Goal: Navigation & Orientation: Find specific page/section

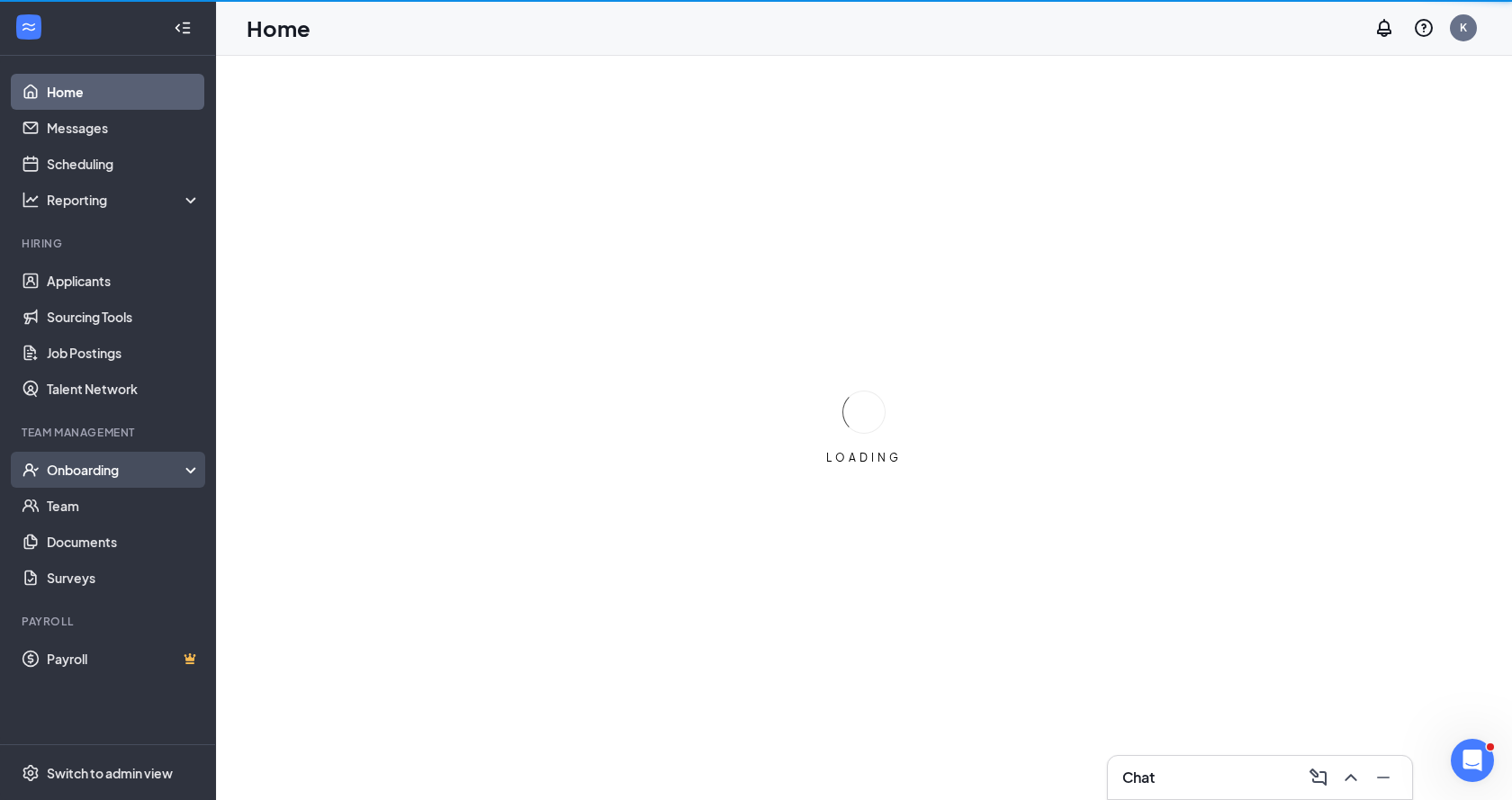
click at [180, 461] on div "Onboarding" at bounding box center [116, 470] width 139 height 18
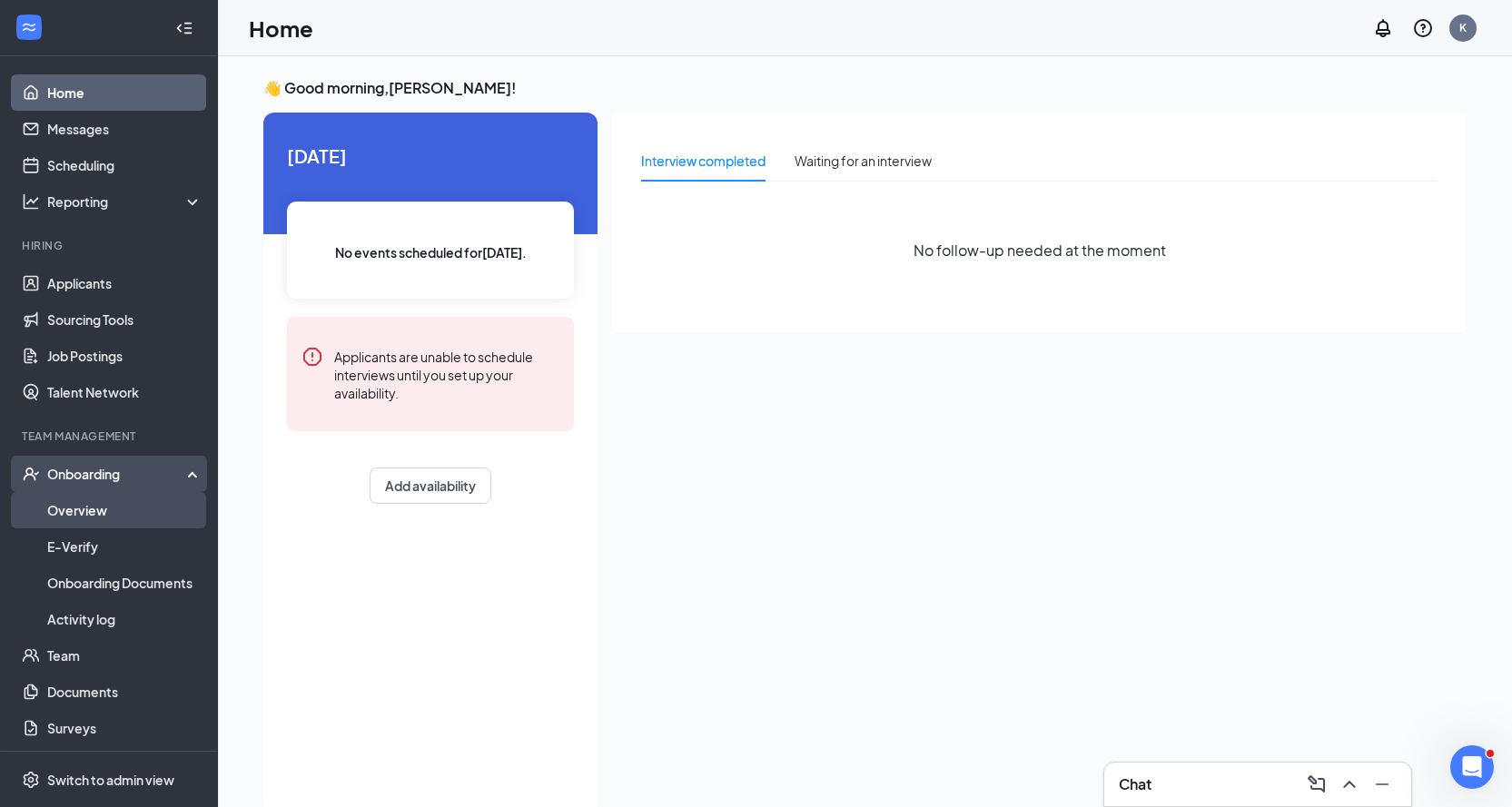
click at [136, 508] on link "Overview" at bounding box center [125, 510] width 155 height 36
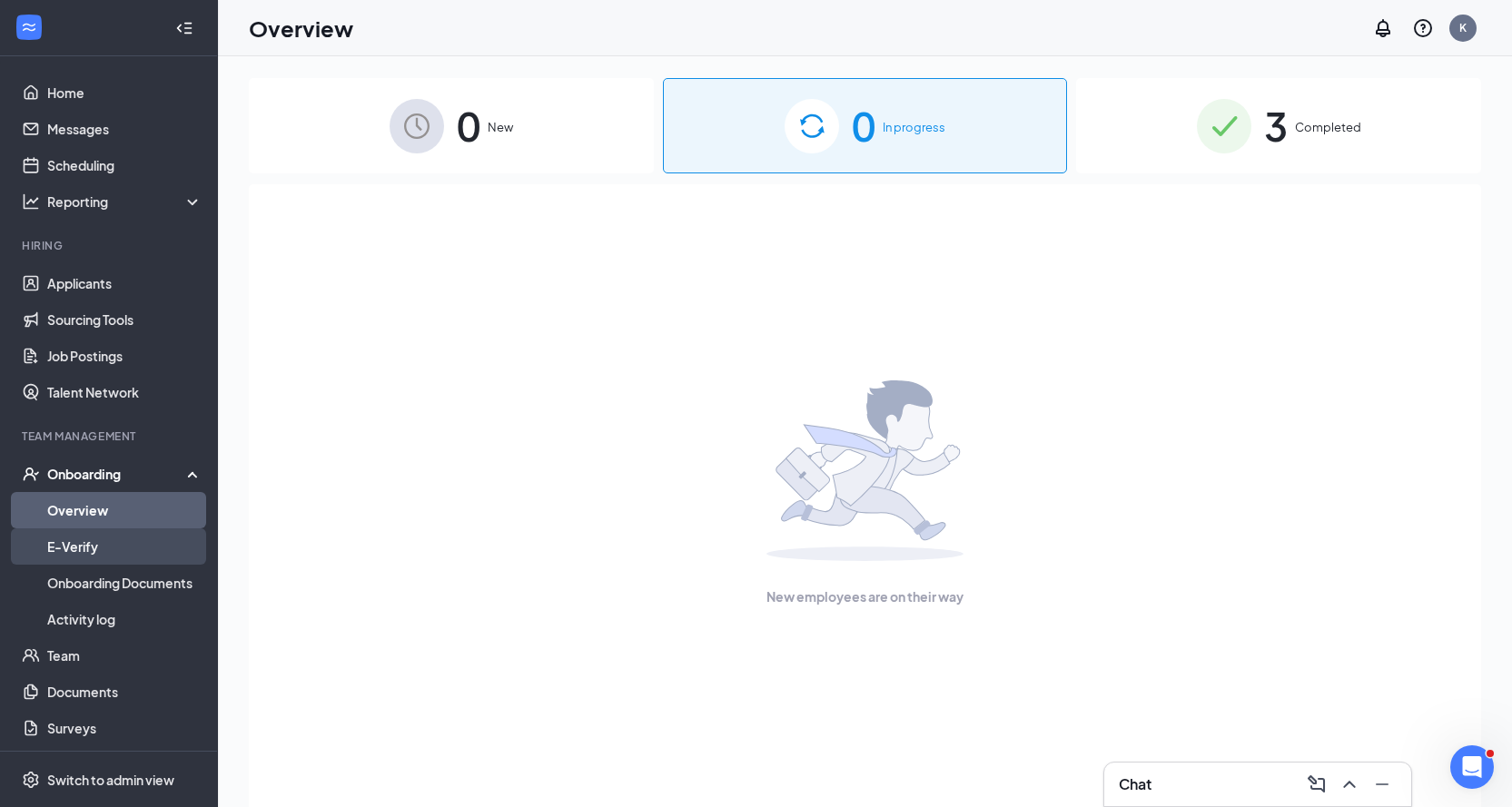
click at [94, 546] on link "E-Verify" at bounding box center [125, 546] width 155 height 36
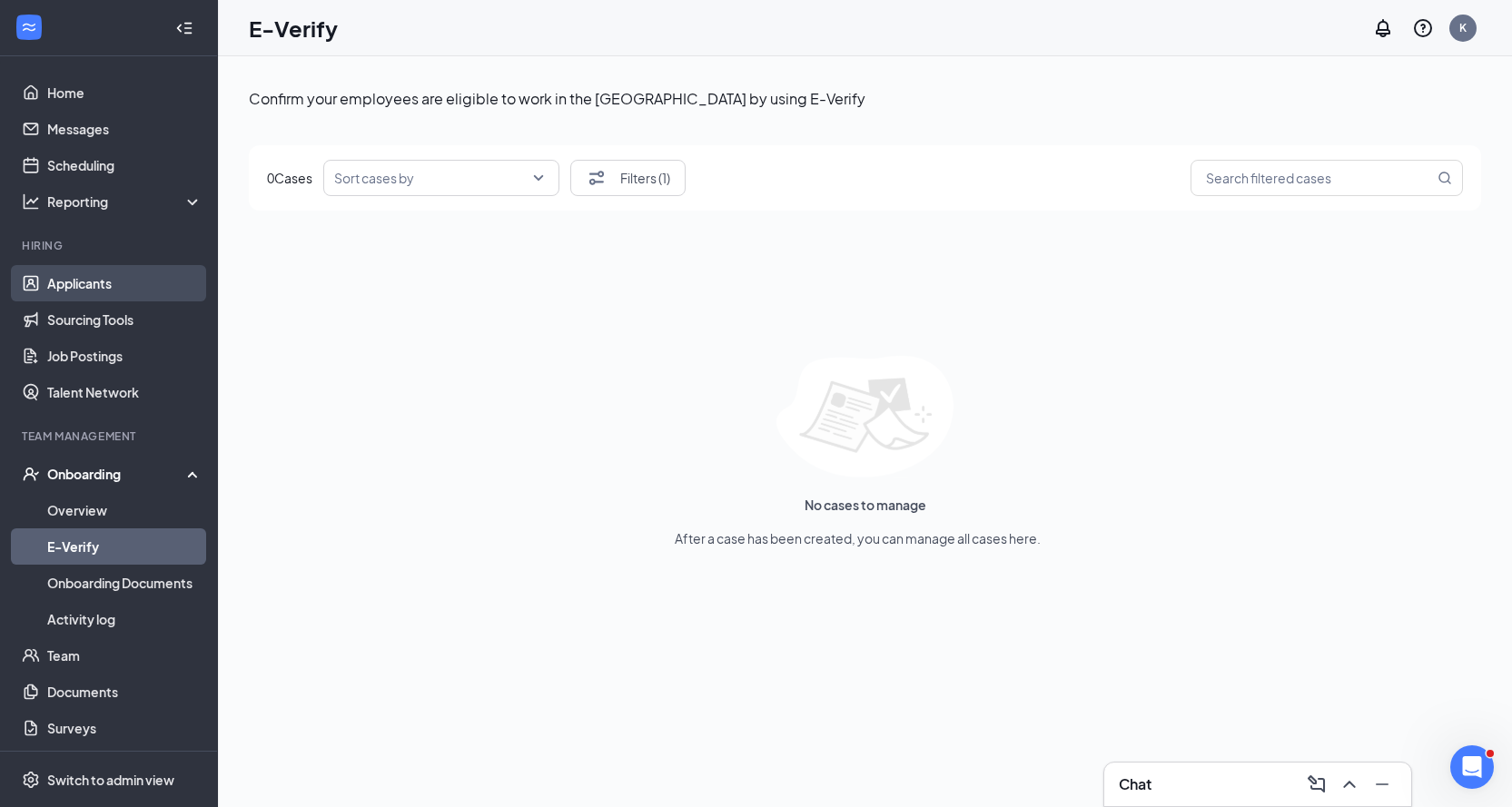
click at [92, 291] on link "Applicants" at bounding box center [125, 282] width 155 height 36
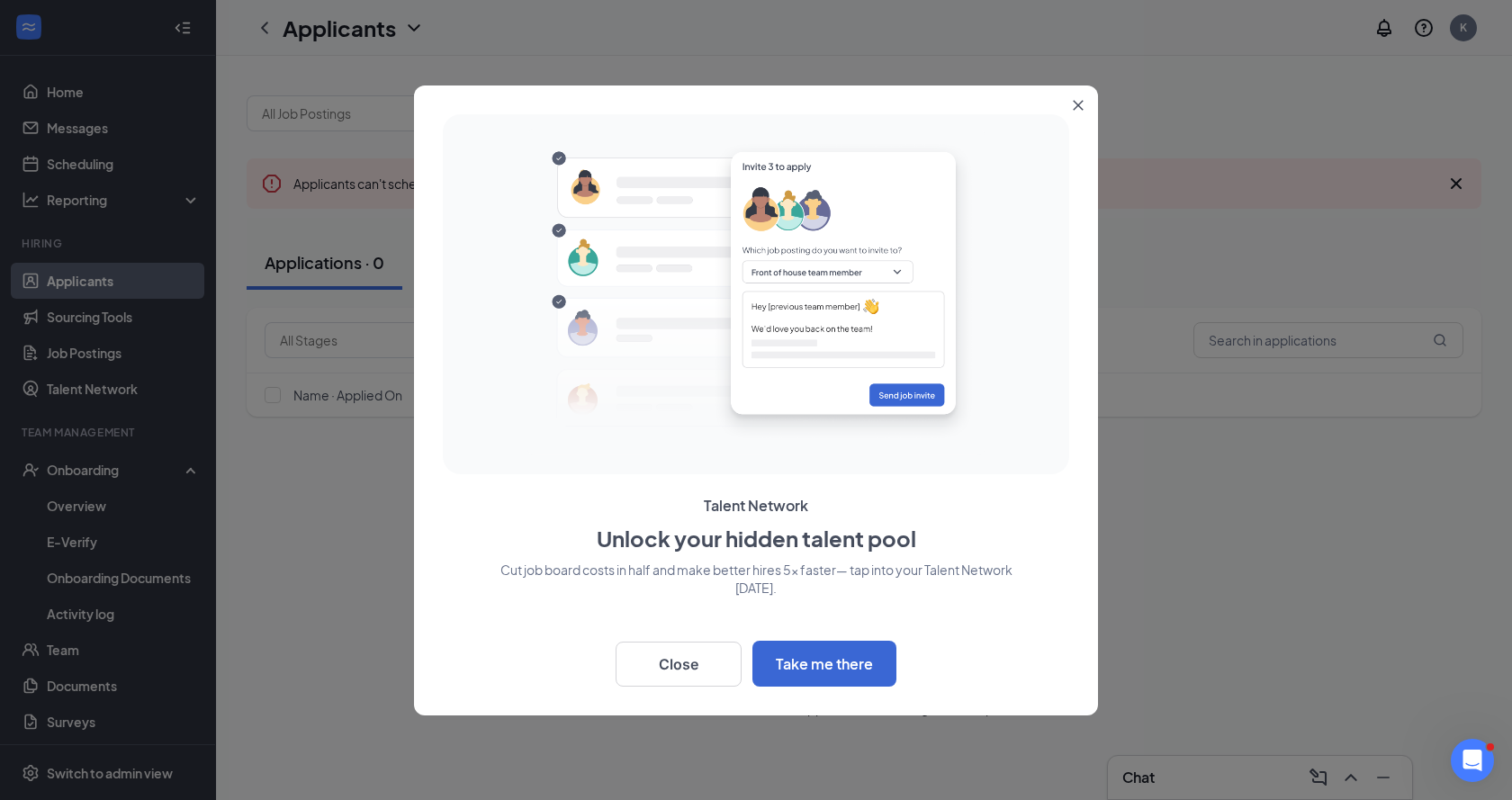
click at [1083, 100] on icon "Close" at bounding box center [1079, 104] width 10 height 10
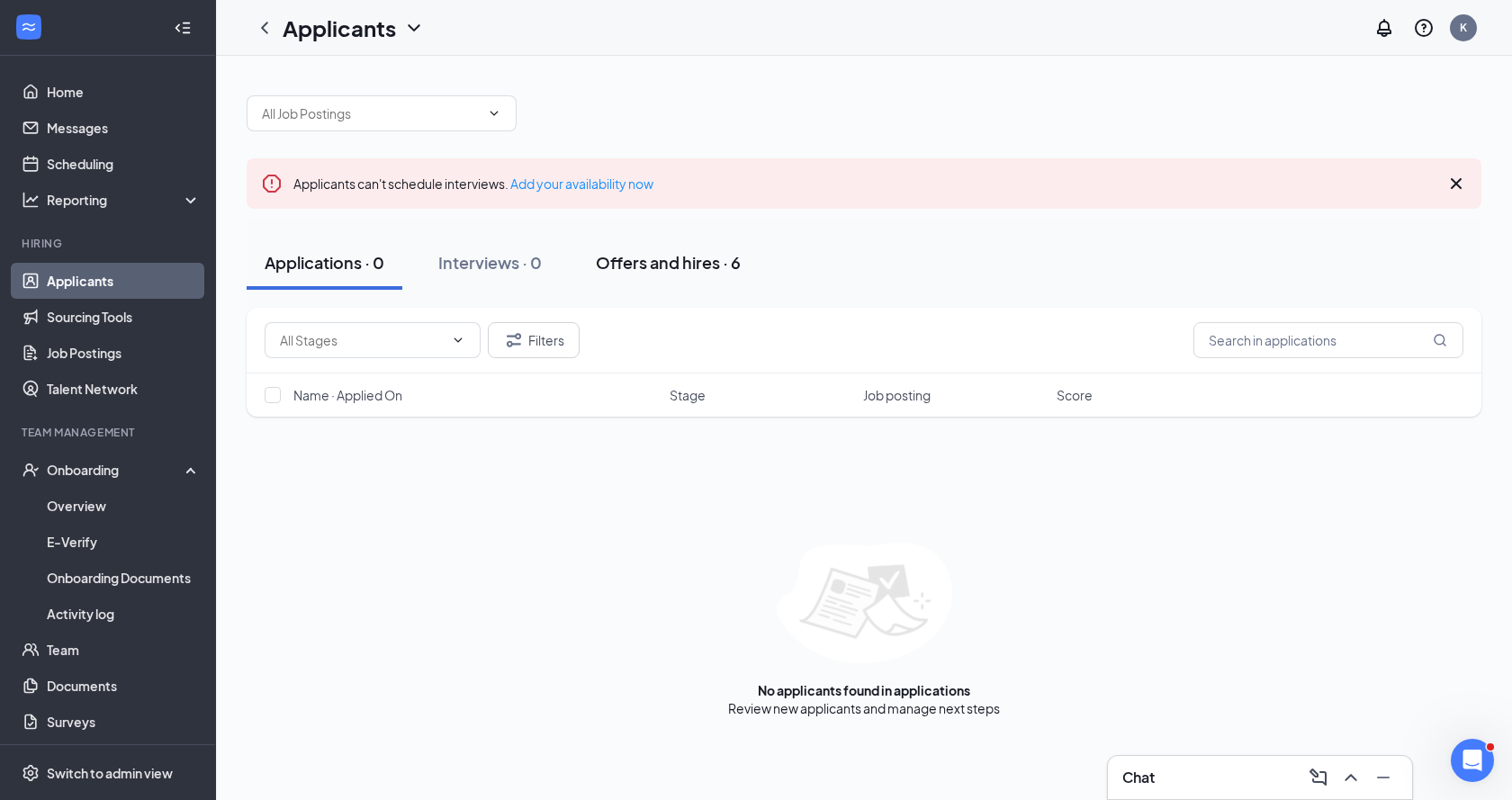
click at [723, 262] on div "Offers and hires · 6" at bounding box center [668, 261] width 145 height 22
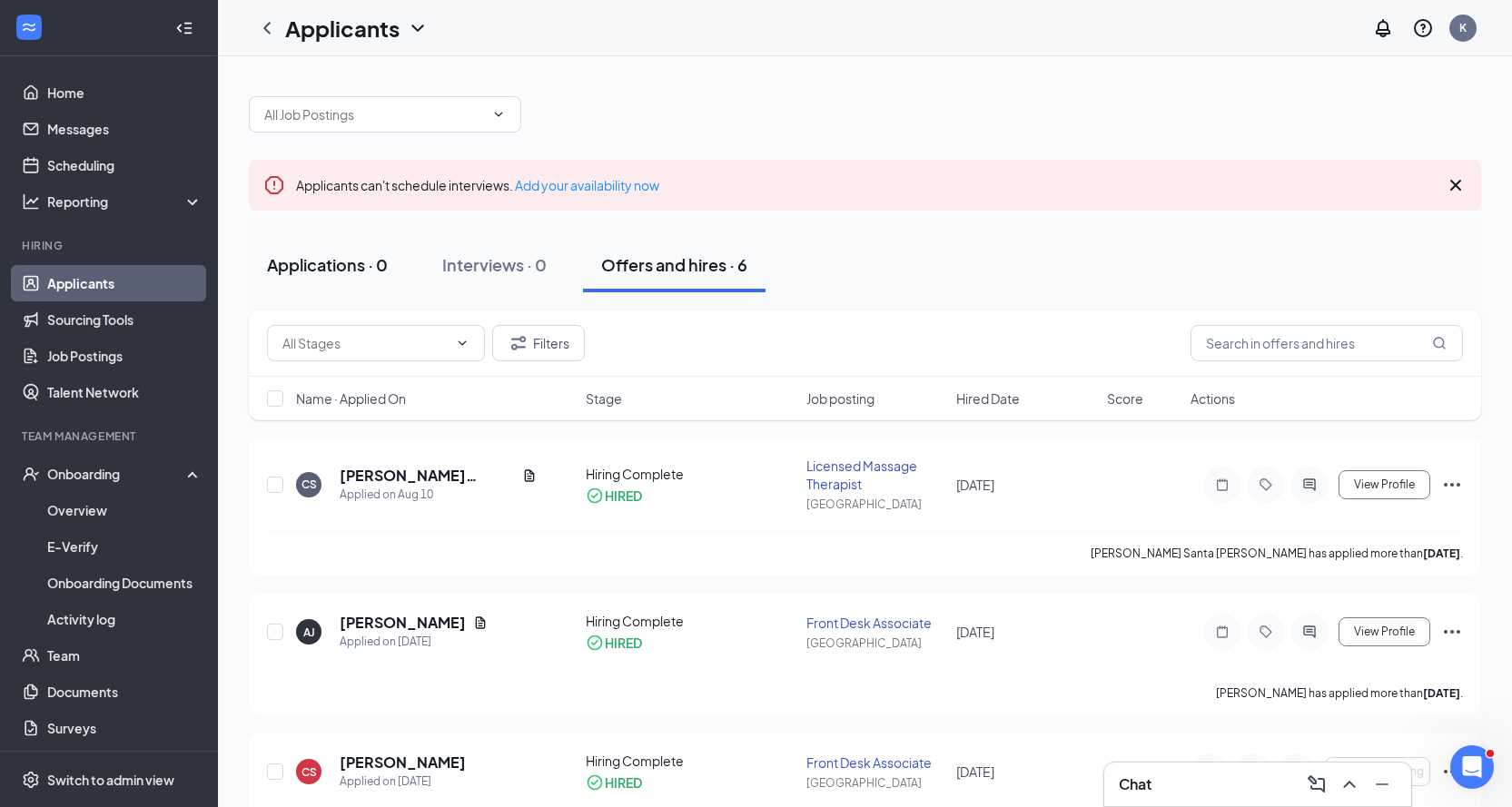
click at [326, 262] on div "Applications · 0" at bounding box center [327, 264] width 121 height 23
